Goal: Task Accomplishment & Management: Use online tool/utility

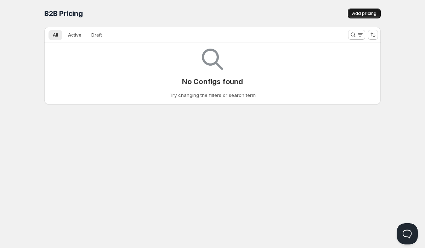
click at [364, 14] on span "Add pricing" at bounding box center [364, 14] width 24 height 6
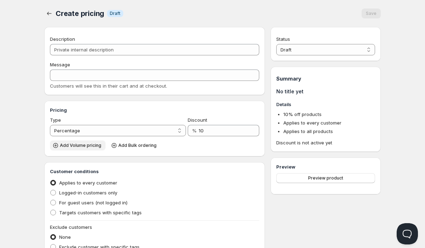
click at [89, 147] on span "Add Volume pricing" at bounding box center [80, 145] width 41 height 6
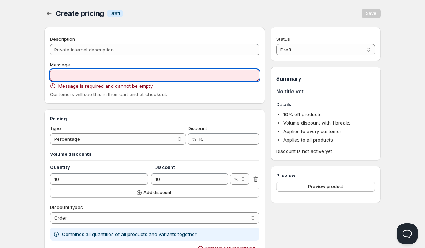
click at [115, 78] on input "Message" at bounding box center [154, 74] width 209 height 11
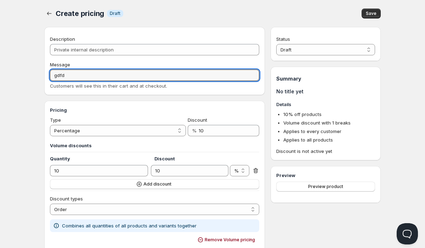
type input "gdfd"
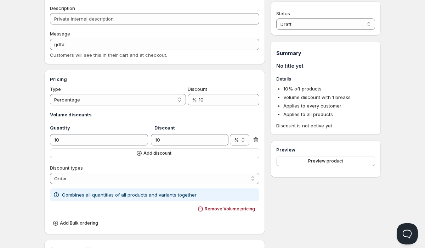
scroll to position [41, 0]
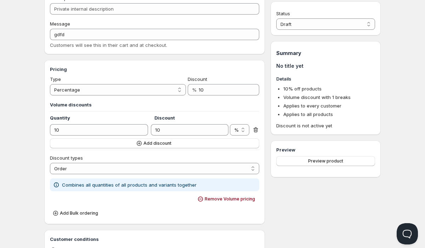
click at [256, 128] on icon at bounding box center [255, 129] width 5 height 5
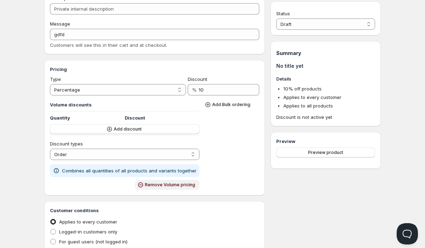
click at [141, 184] on icon "button" at bounding box center [140, 184] width 7 height 7
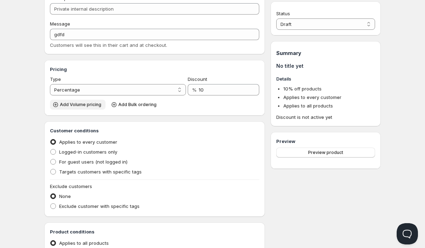
click at [91, 107] on span "Add Volume pricing" at bounding box center [80, 105] width 41 height 6
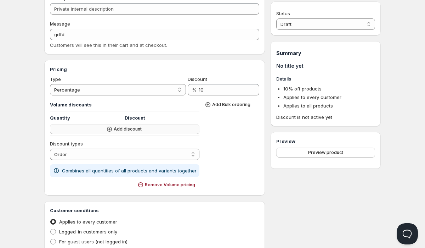
click at [135, 131] on span "Add discount" at bounding box center [128, 129] width 28 height 6
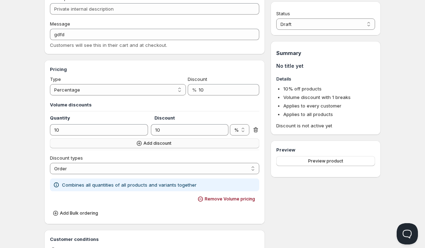
click at [146, 144] on span "Add discount" at bounding box center [158, 143] width 28 height 6
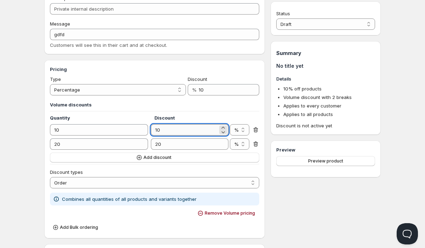
click at [198, 134] on input "10" at bounding box center [184, 129] width 67 height 11
click at [237, 130] on select "% $" at bounding box center [239, 129] width 19 height 11
click at [158, 157] on span "Add discount" at bounding box center [158, 158] width 28 height 6
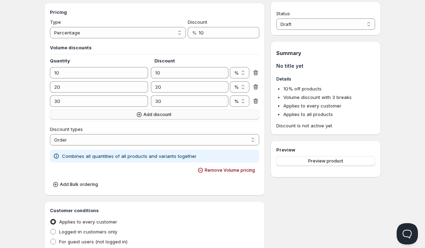
scroll to position [97, 0]
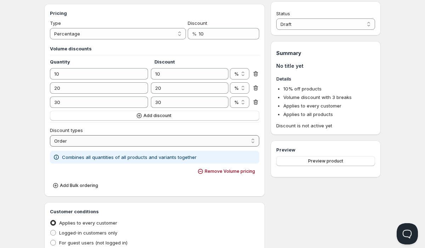
click at [153, 139] on select "Order Product Variant Item" at bounding box center [154, 140] width 209 height 11
click at [79, 141] on select "Order Product Variant Item" at bounding box center [154, 140] width 209 height 11
click at [207, 144] on select "Order Product Variant Item" at bounding box center [154, 140] width 209 height 11
click at [28, 102] on div "Home Pricing Price lists Checkout Forms Submissions Settings Features Plans Cre…" at bounding box center [212, 188] width 425 height 571
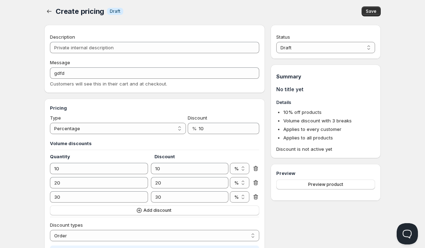
scroll to position [0, 0]
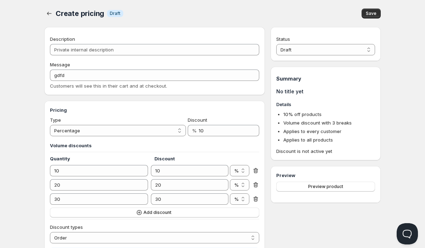
click at [253, 169] on icon at bounding box center [255, 170] width 7 height 7
type input "20"
type input "30"
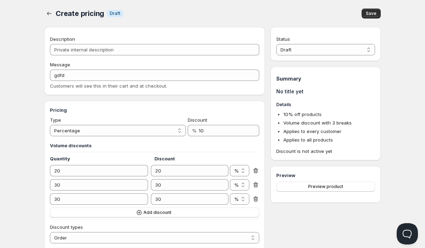
click at [253, 169] on icon at bounding box center [255, 170] width 7 height 7
type input "30"
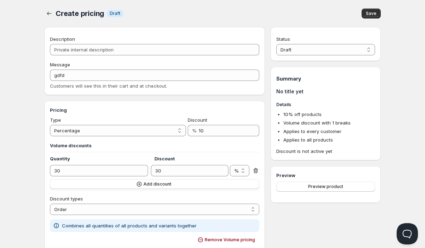
click at [253, 169] on icon at bounding box center [255, 170] width 7 height 7
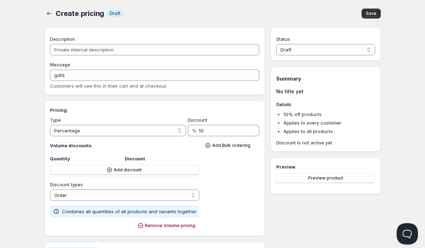
click at [253, 169] on div "Volume discounts Quantity Discount Add discount Discount types Order Product Va…" at bounding box center [154, 184] width 209 height 91
